Goal: Task Accomplishment & Management: Manage account settings

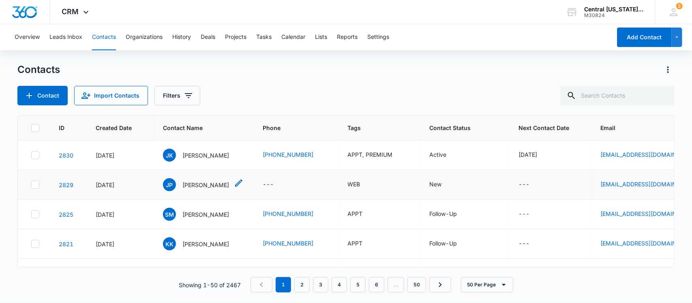
click at [214, 187] on p "[PERSON_NAME]" at bounding box center [205, 185] width 47 height 9
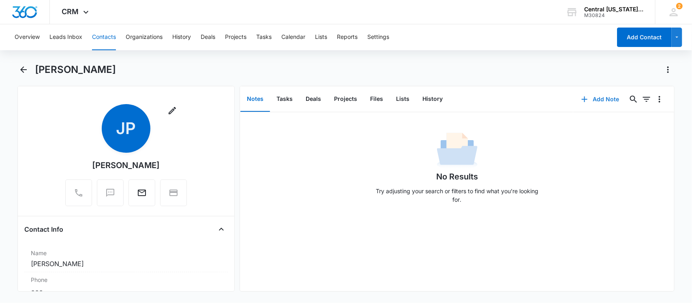
click at [600, 92] on button "Add Note" at bounding box center [600, 99] width 54 height 19
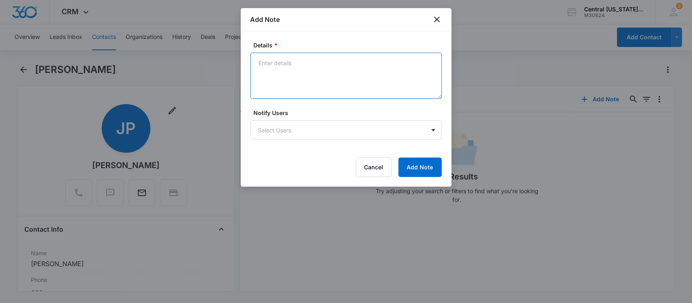
click at [292, 75] on textarea "Details *" at bounding box center [345, 76] width 191 height 46
type textarea "PRICE CHECKER"
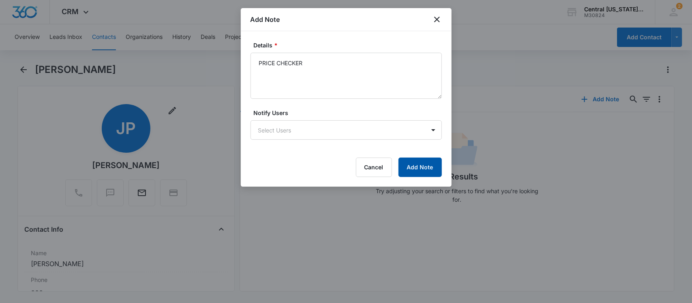
click at [417, 163] on button "Add Note" at bounding box center [419, 167] width 43 height 19
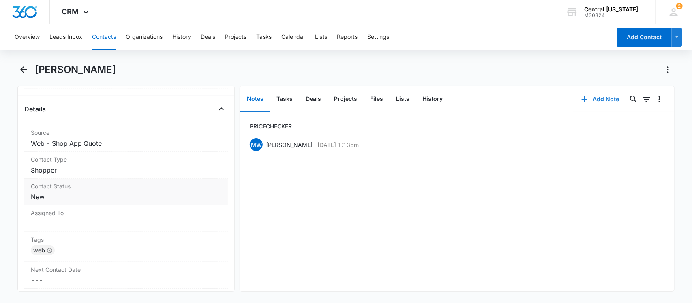
scroll to position [304, 0]
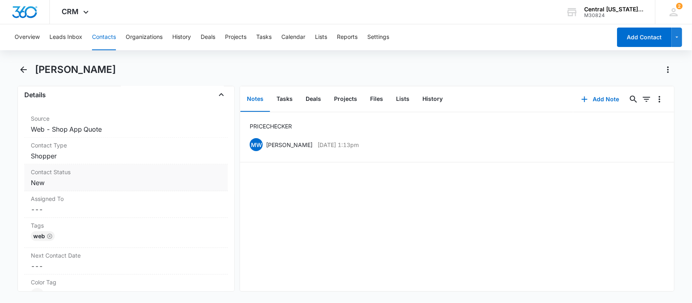
click at [63, 183] on dd "Cancel Save Changes New" at bounding box center [126, 183] width 191 height 10
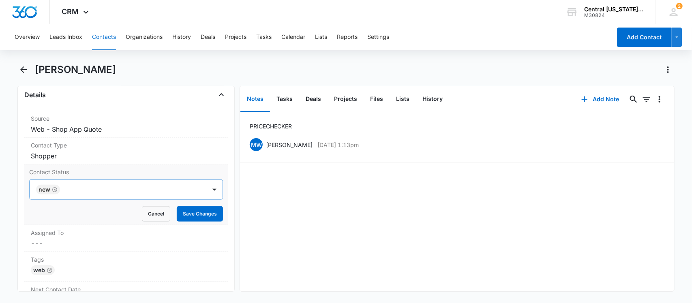
click at [53, 192] on icon "Remove New" at bounding box center [55, 190] width 6 height 6
click at [67, 192] on div at bounding box center [116, 189] width 159 height 11
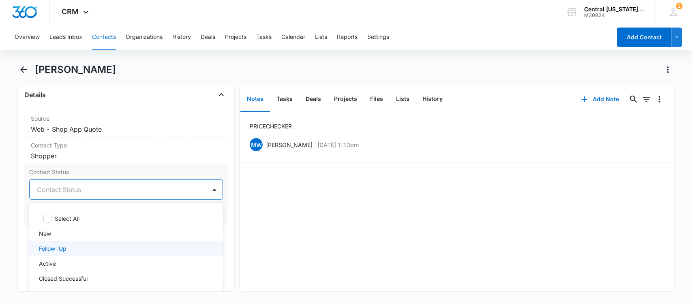
click at [66, 250] on p "Follow-Up" at bounding box center [53, 248] width 28 height 9
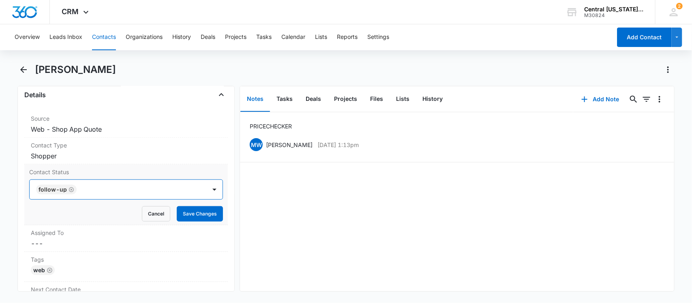
click at [101, 191] on div at bounding box center [137, 189] width 117 height 11
click at [198, 217] on button "Save Changes" at bounding box center [200, 213] width 46 height 15
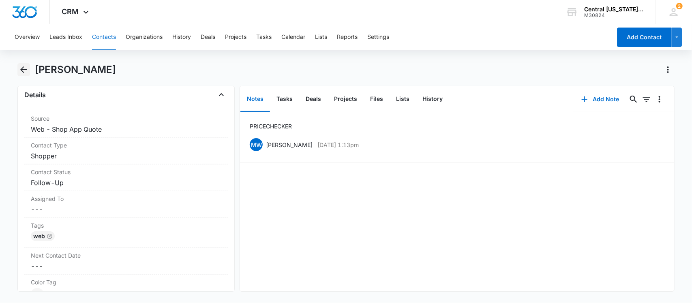
click at [22, 71] on icon "Back" at bounding box center [23, 69] width 6 height 6
